Goal: Task Accomplishment & Management: Manage account settings

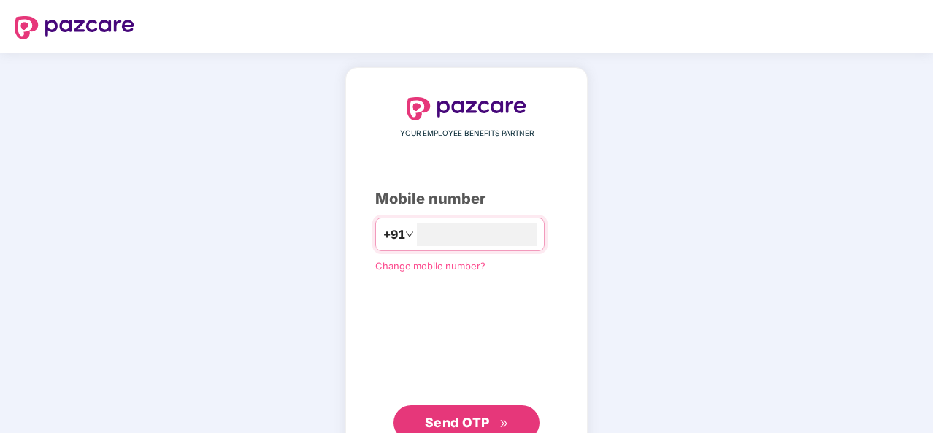
type input "**********"
click at [471, 417] on span "Send OTP" at bounding box center [457, 420] width 65 height 15
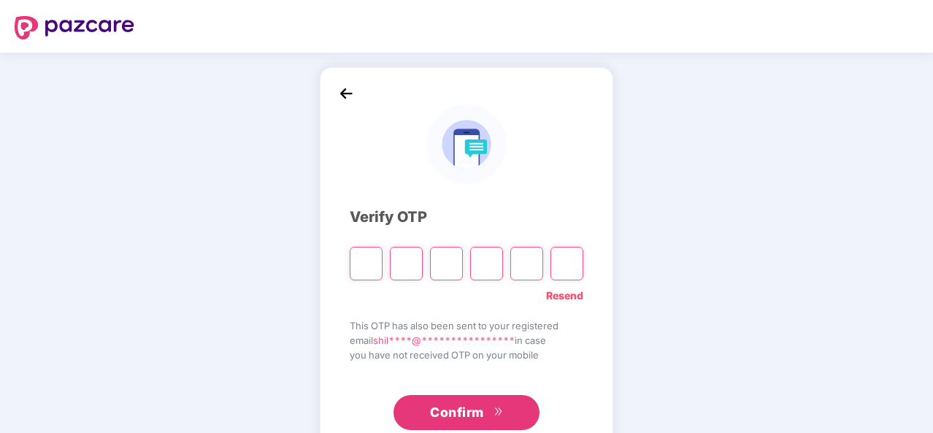
type input "*"
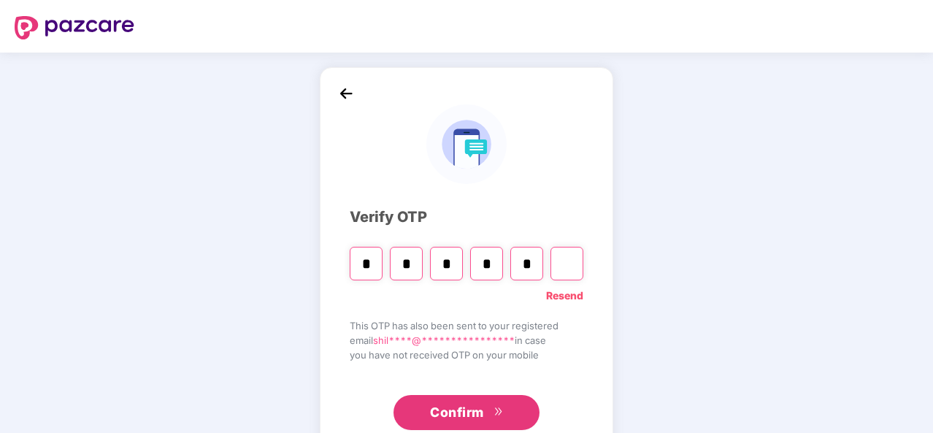
type input "*"
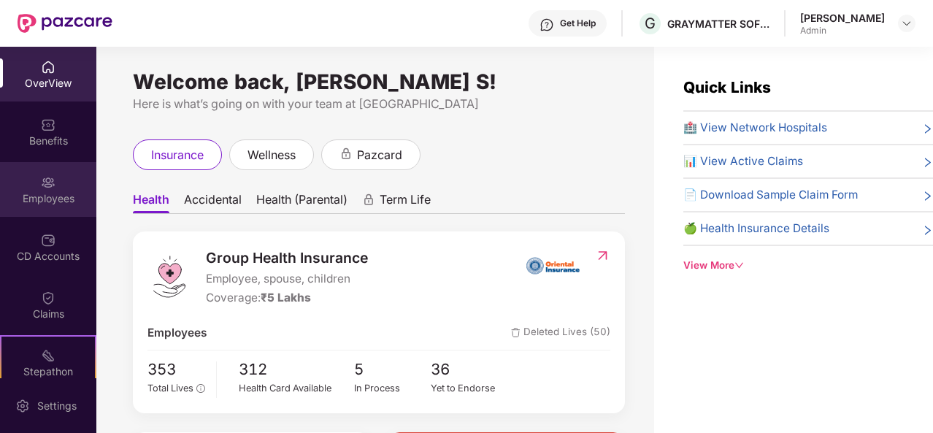
click at [50, 177] on img at bounding box center [48, 182] width 15 height 15
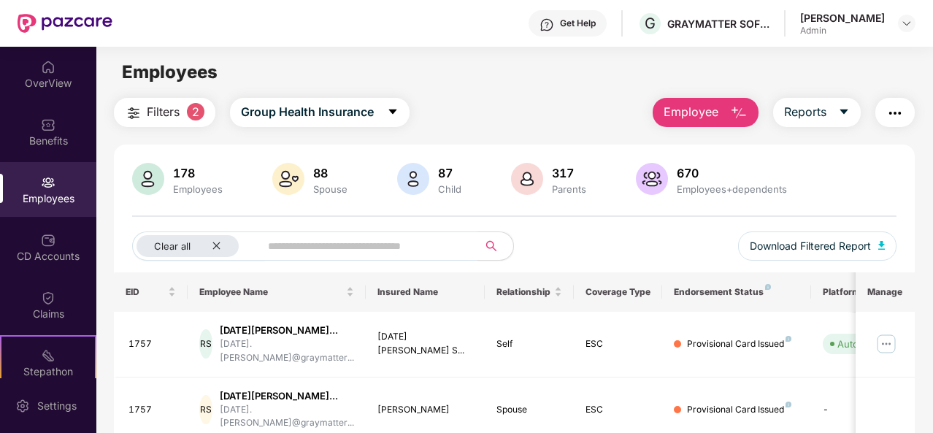
click at [719, 113] on span "Employee" at bounding box center [691, 112] width 55 height 18
click at [155, 109] on span "Filters" at bounding box center [163, 112] width 33 height 18
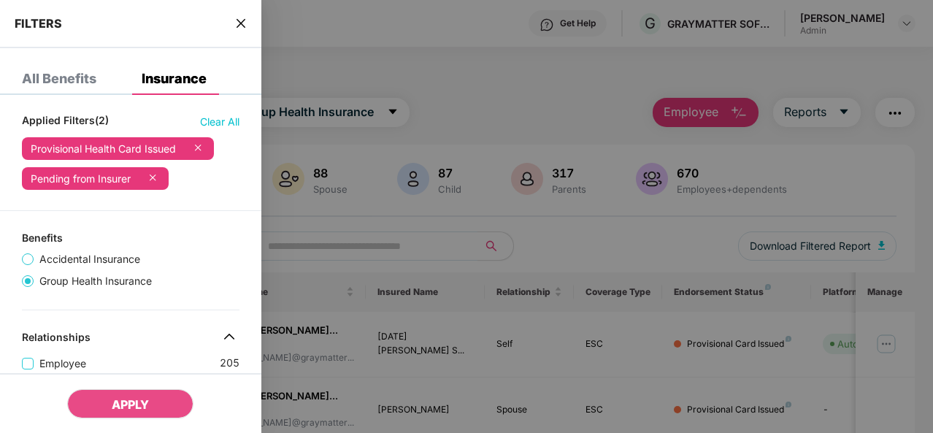
click at [399, 73] on div at bounding box center [466, 216] width 933 height 433
click at [535, 83] on div at bounding box center [466, 216] width 933 height 433
click at [602, 83] on div at bounding box center [466, 216] width 933 height 433
click at [245, 21] on icon "close" at bounding box center [241, 24] width 12 height 12
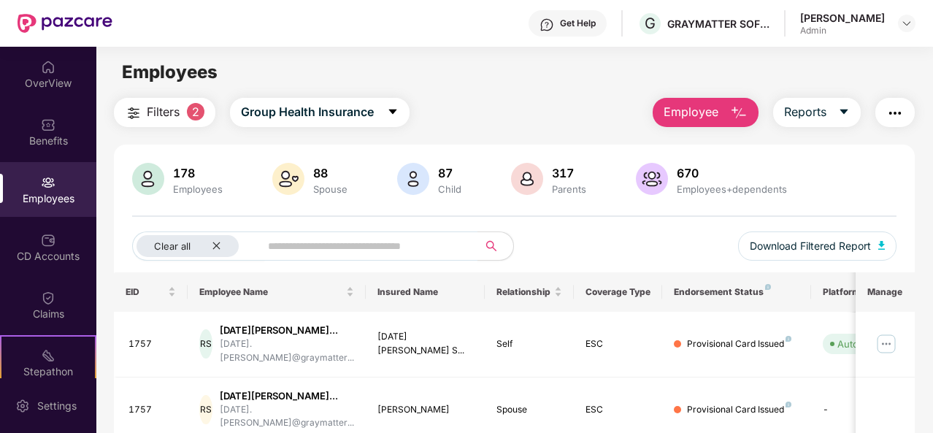
click at [737, 104] on img "button" at bounding box center [739, 113] width 18 height 18
click at [390, 251] on input "text" at bounding box center [363, 246] width 191 height 22
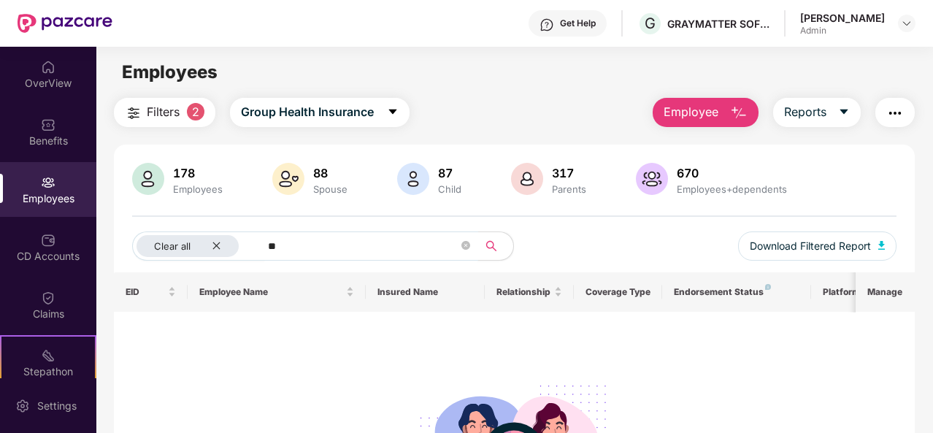
click at [318, 254] on input "**" at bounding box center [363, 246] width 191 height 22
type input "*"
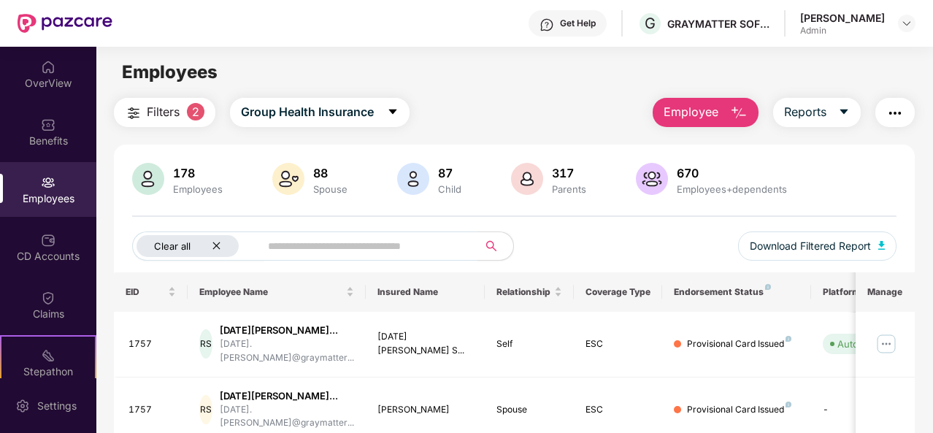
click at [219, 245] on icon "close" at bounding box center [216, 245] width 9 height 9
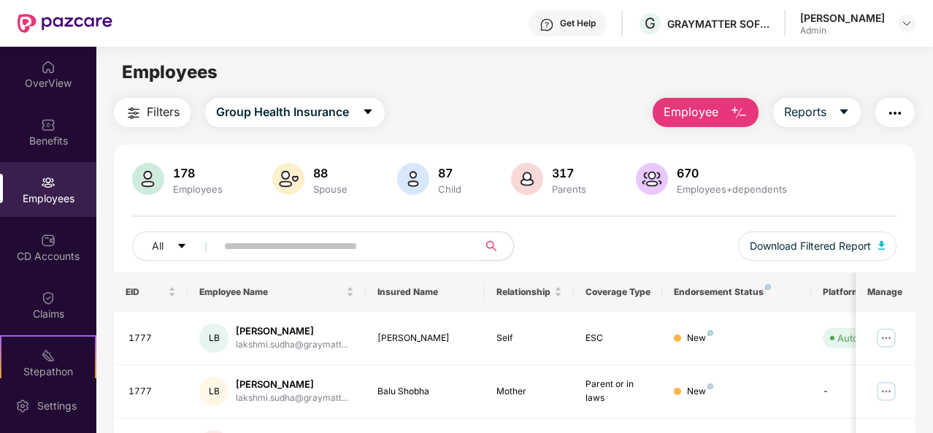
click at [229, 243] on input "text" at bounding box center [341, 246] width 234 height 22
type input "***"
click at [892, 337] on img at bounding box center [886, 337] width 23 height 23
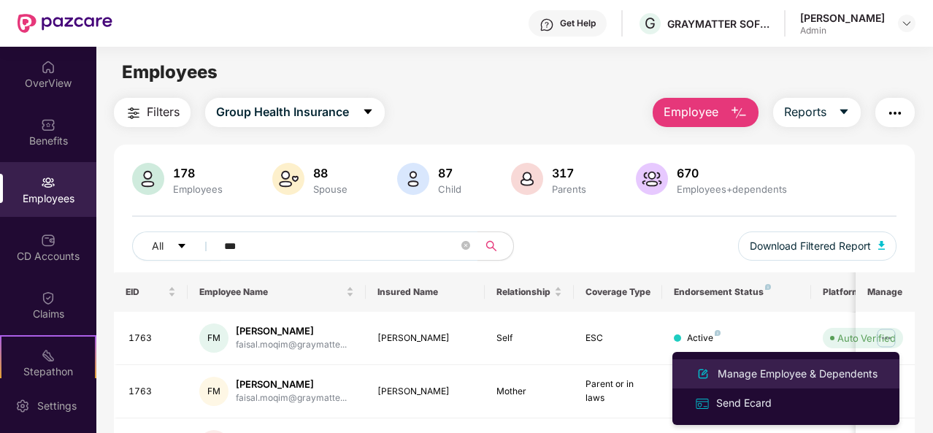
click at [761, 371] on div "Manage Employee & Dependents" at bounding box center [798, 374] width 166 height 16
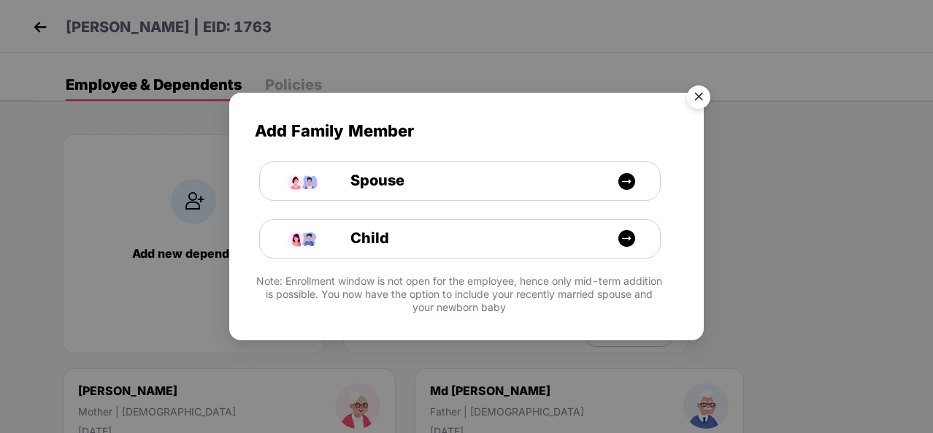
click at [694, 99] on img "Close" at bounding box center [698, 99] width 41 height 41
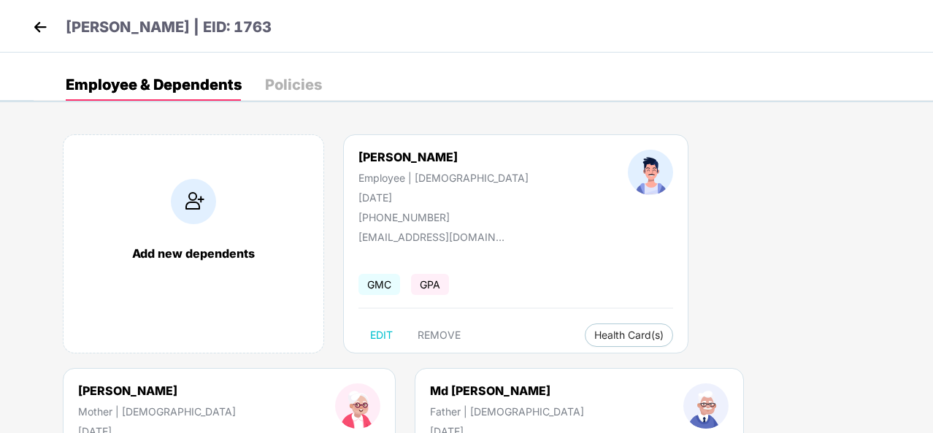
click at [37, 23] on img at bounding box center [40, 27] width 22 height 22
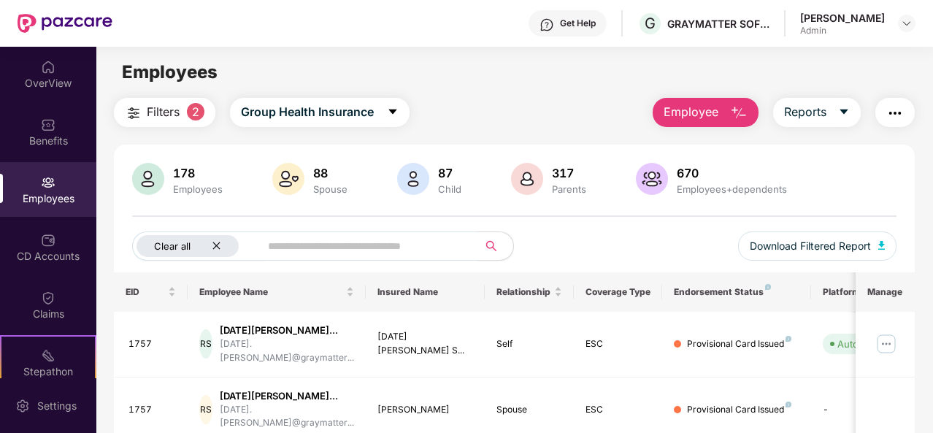
click at [216, 248] on icon "close" at bounding box center [216, 245] width 9 height 9
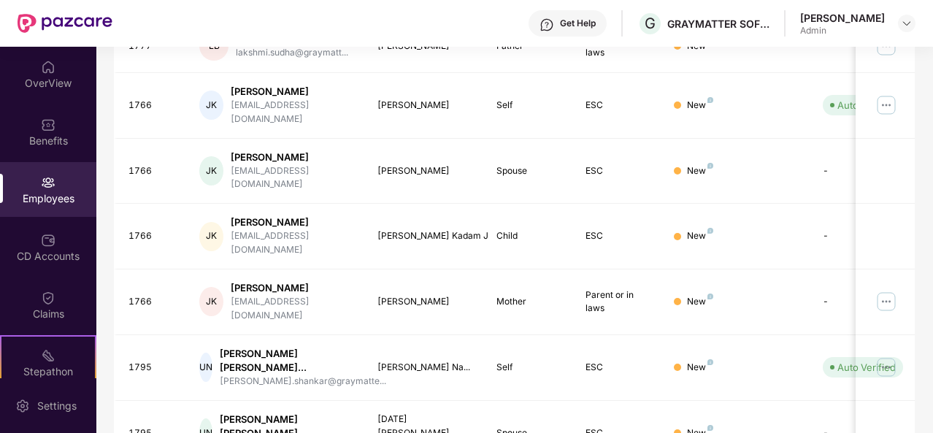
scroll to position [403, 0]
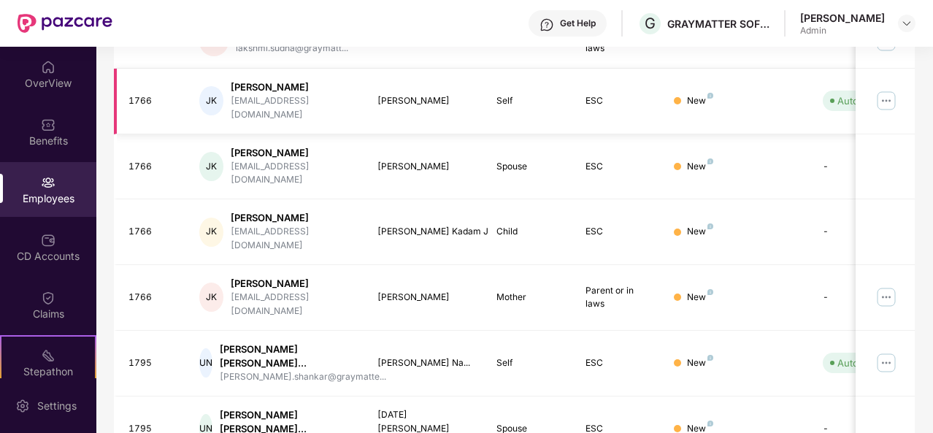
click at [885, 89] on img at bounding box center [886, 100] width 23 height 23
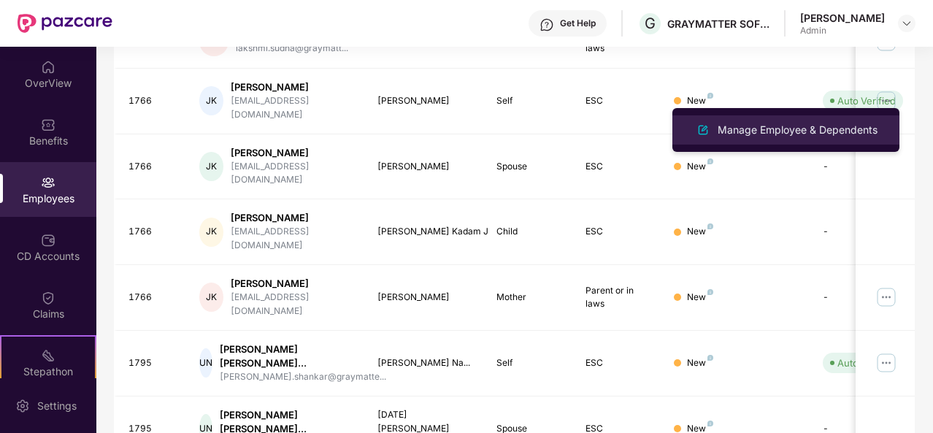
click at [793, 122] on div "Manage Employee & Dependents" at bounding box center [798, 130] width 166 height 16
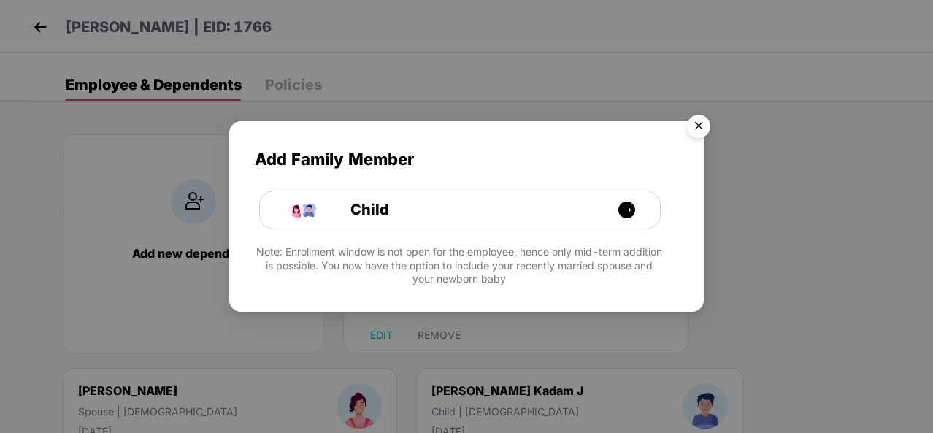
click at [694, 114] on img "Close" at bounding box center [698, 128] width 41 height 41
